Goal: Task Accomplishment & Management: Manage account settings

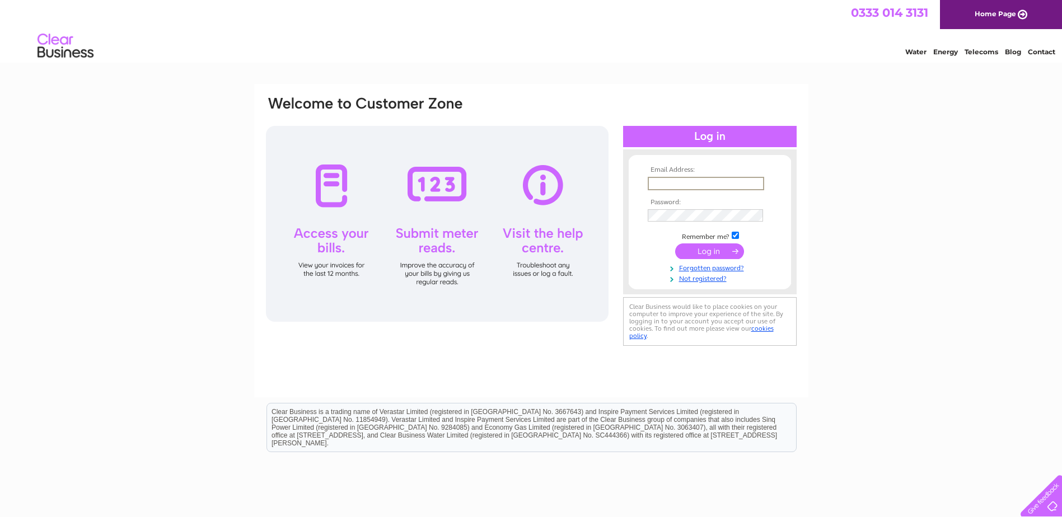
click at [661, 177] on input "text" at bounding box center [706, 183] width 116 height 13
type input "[EMAIL_ADDRESS][DOMAIN_NAME]"
click at [713, 253] on input "submit" at bounding box center [709, 252] width 69 height 16
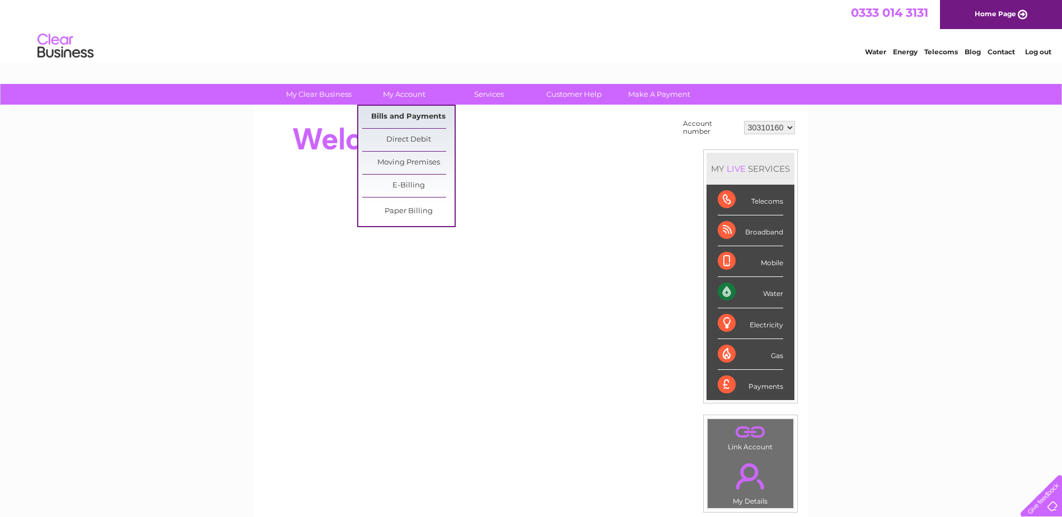
click at [406, 115] on link "Bills and Payments" at bounding box center [408, 117] width 92 height 22
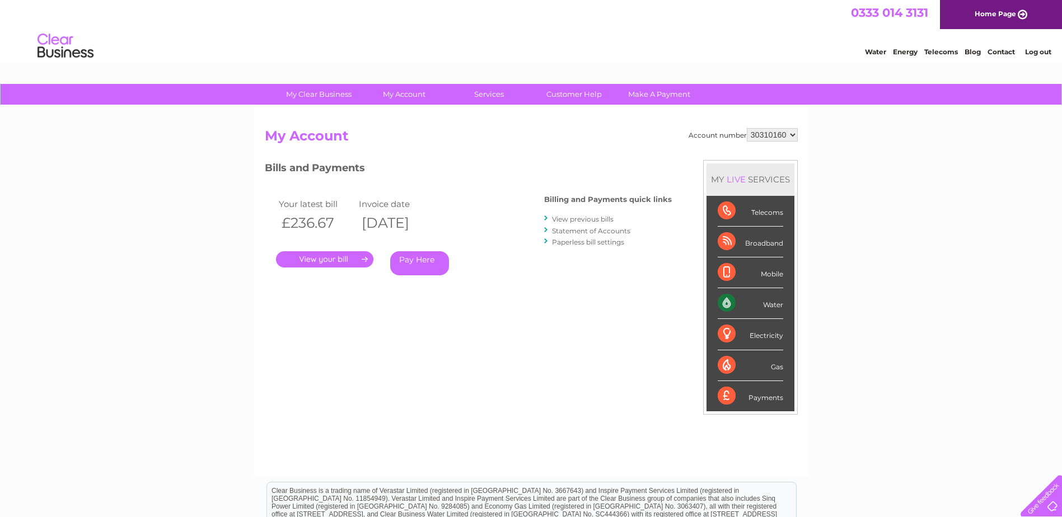
click at [326, 260] on link "." at bounding box center [324, 259] width 97 height 16
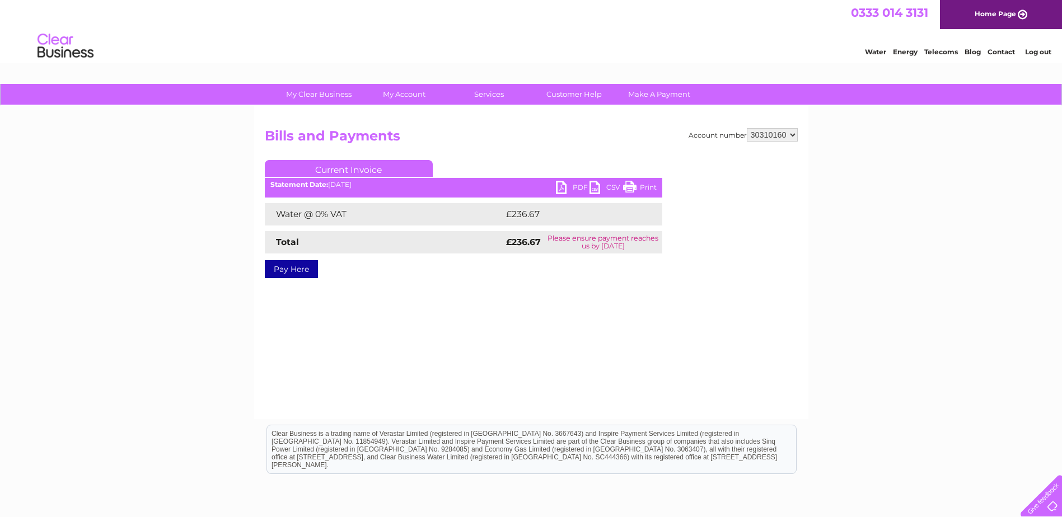
click at [580, 189] on link "PDF" at bounding box center [573, 189] width 34 height 16
